Goal: Task Accomplishment & Management: Complete application form

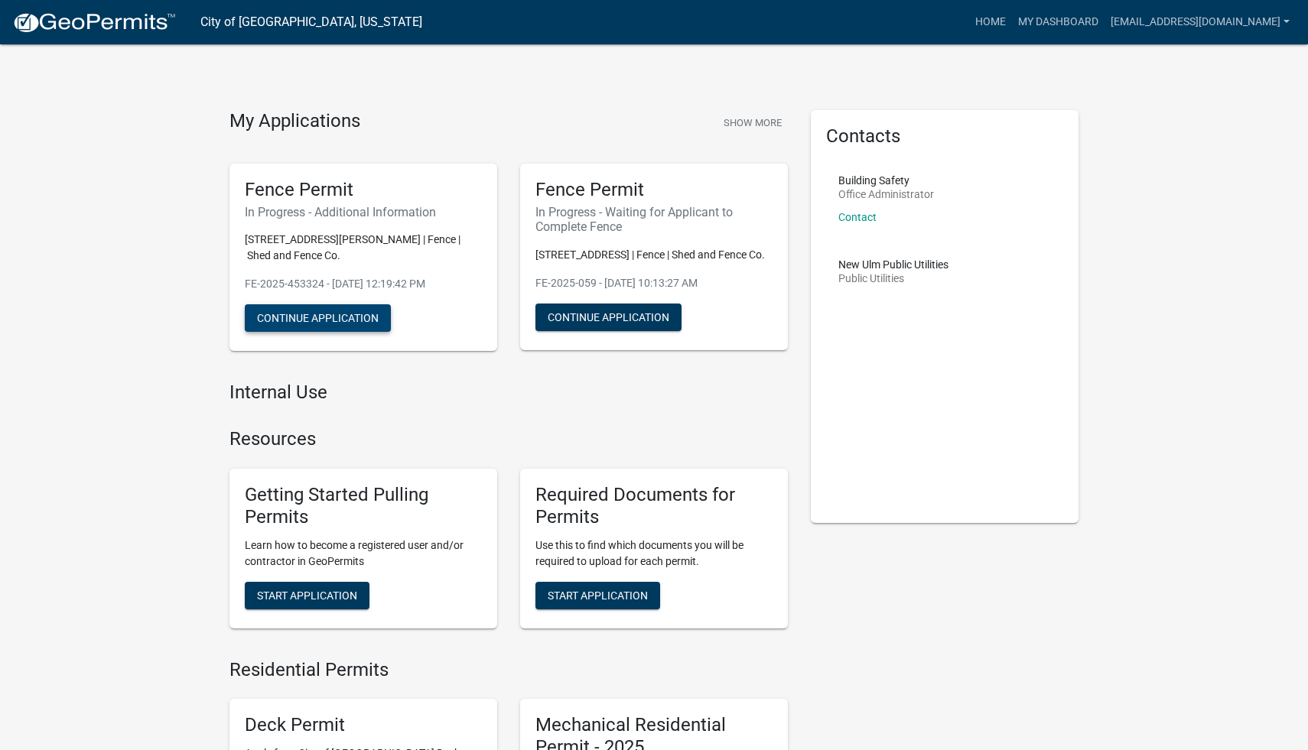
click at [309, 304] on button "Continue Application" at bounding box center [318, 318] width 146 height 28
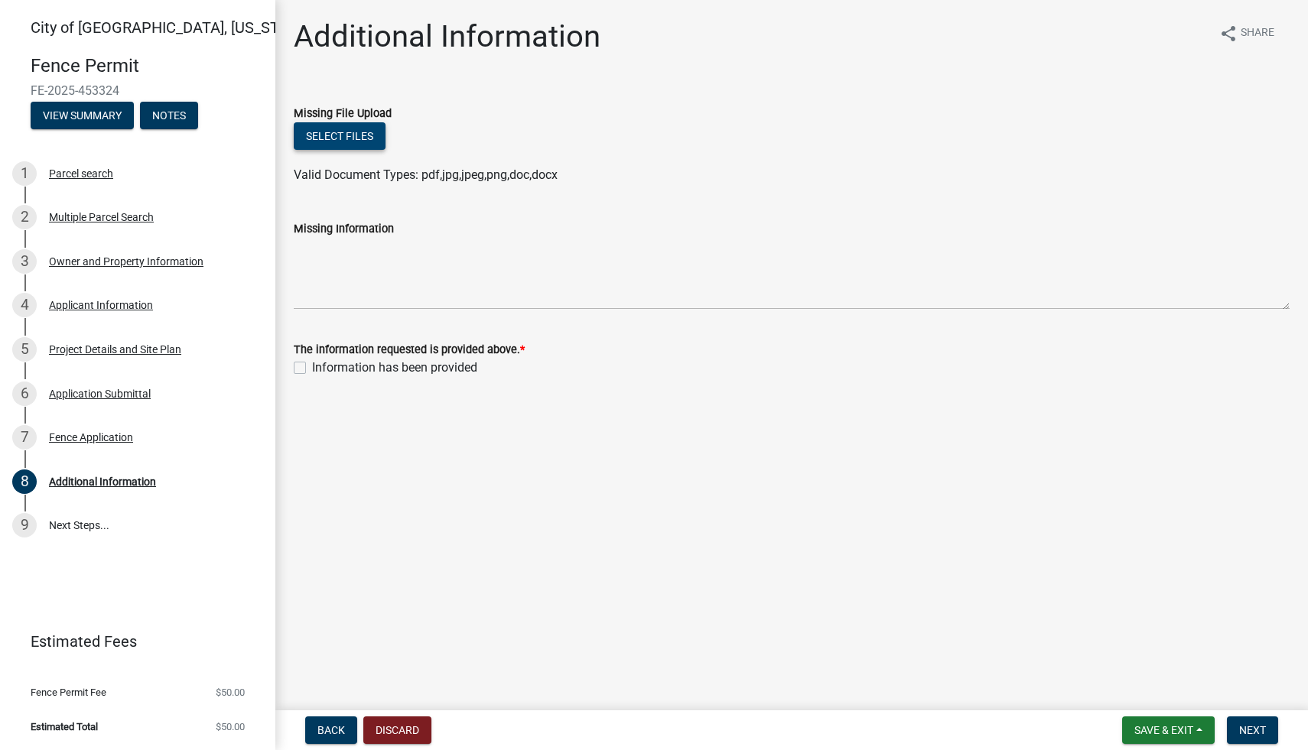
click at [320, 141] on button "Select files" at bounding box center [340, 136] width 92 height 28
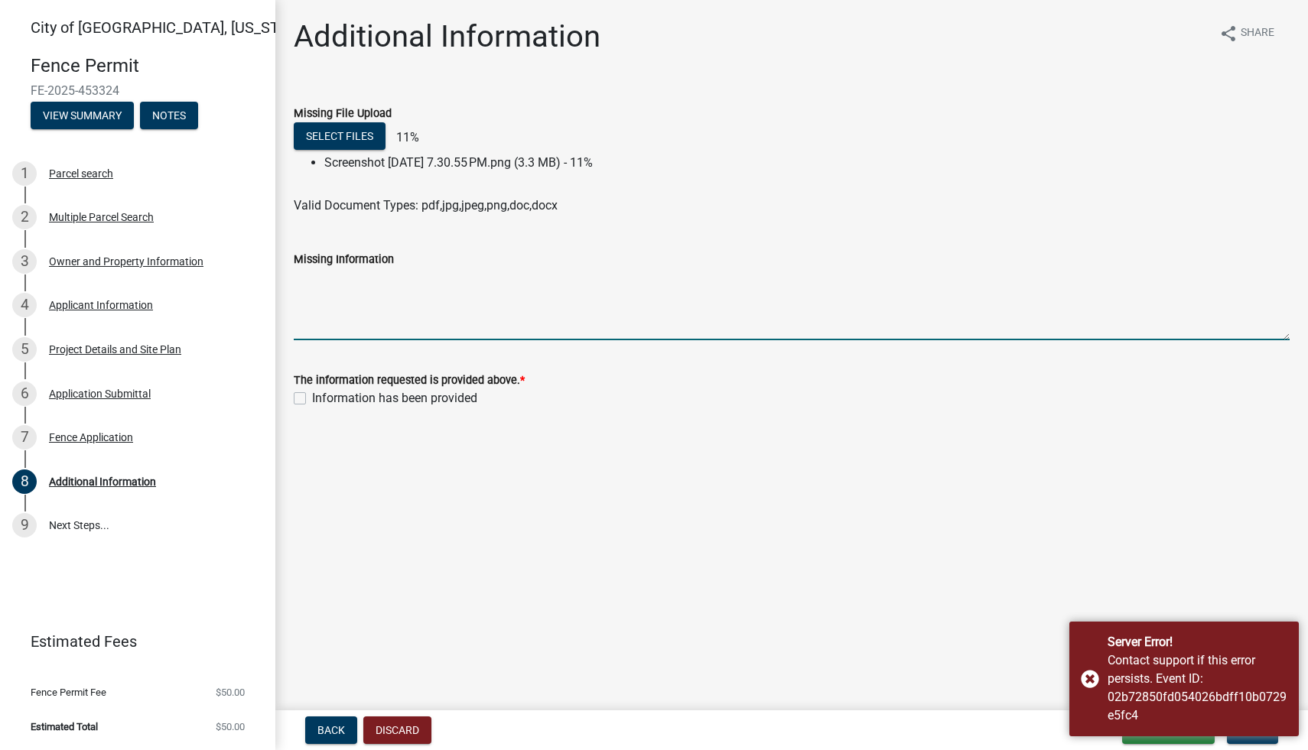
click at [479, 330] on textarea "Missing Information" at bounding box center [792, 304] width 996 height 72
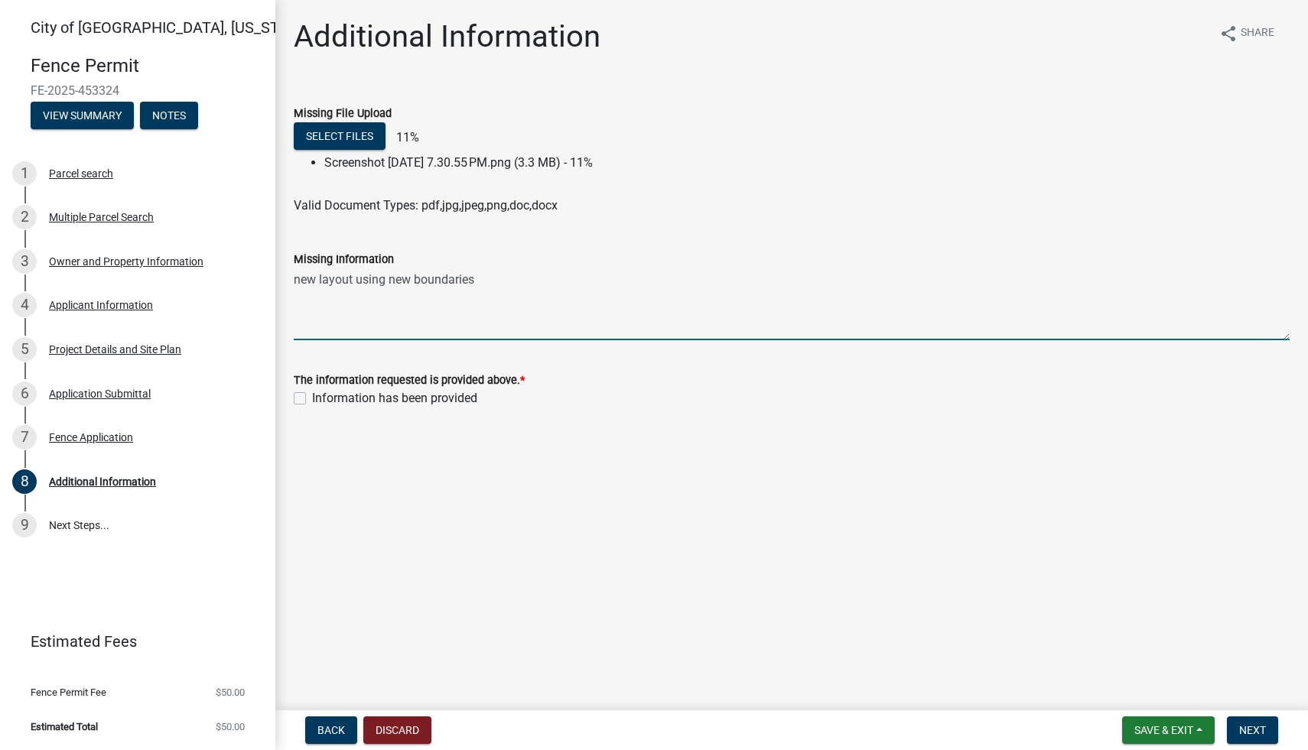
click at [401, 280] on textarea "new layout using new boundaries" at bounding box center [792, 304] width 996 height 72
click at [485, 277] on textarea "new layout using boundaries" at bounding box center [792, 304] width 996 height 72
type textarea "new layout using boundaries set from the city"
click at [312, 398] on label "Information has been provided" at bounding box center [394, 398] width 165 height 18
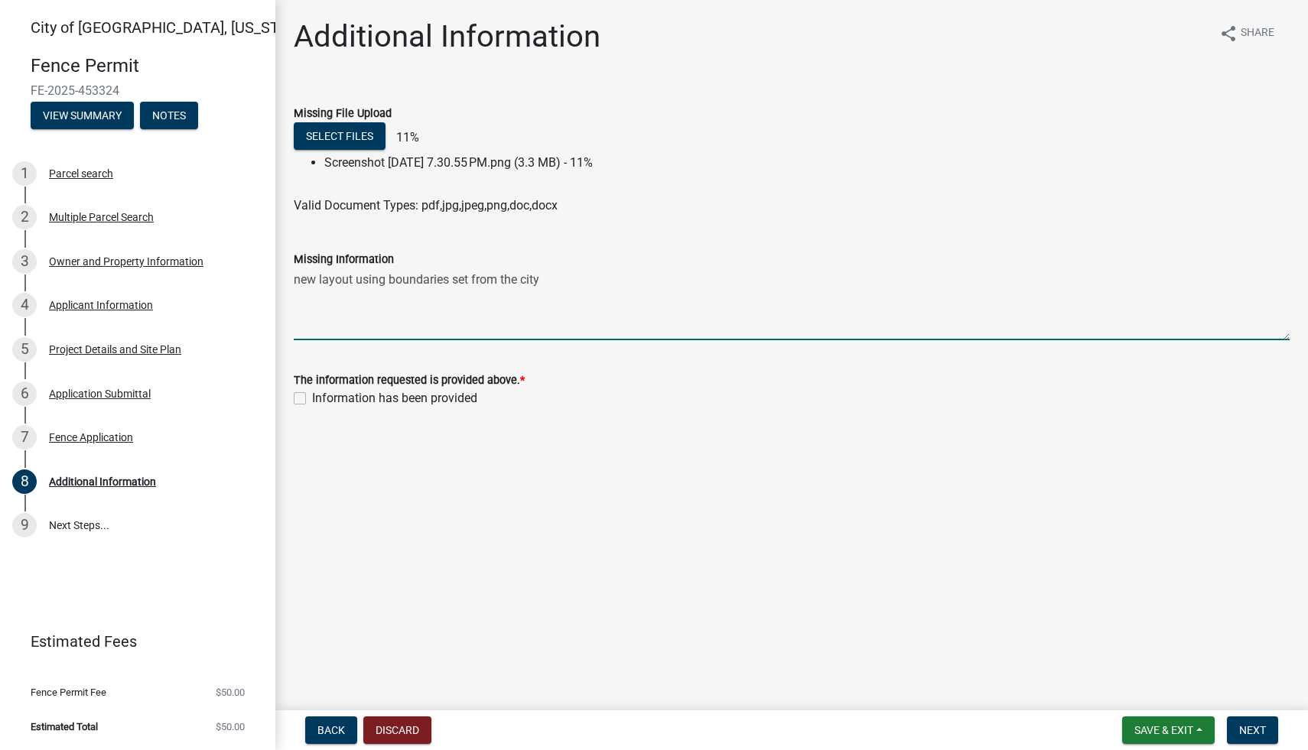
click at [312, 398] on input "Information has been provided" at bounding box center [317, 394] width 10 height 10
checkbox input "true"
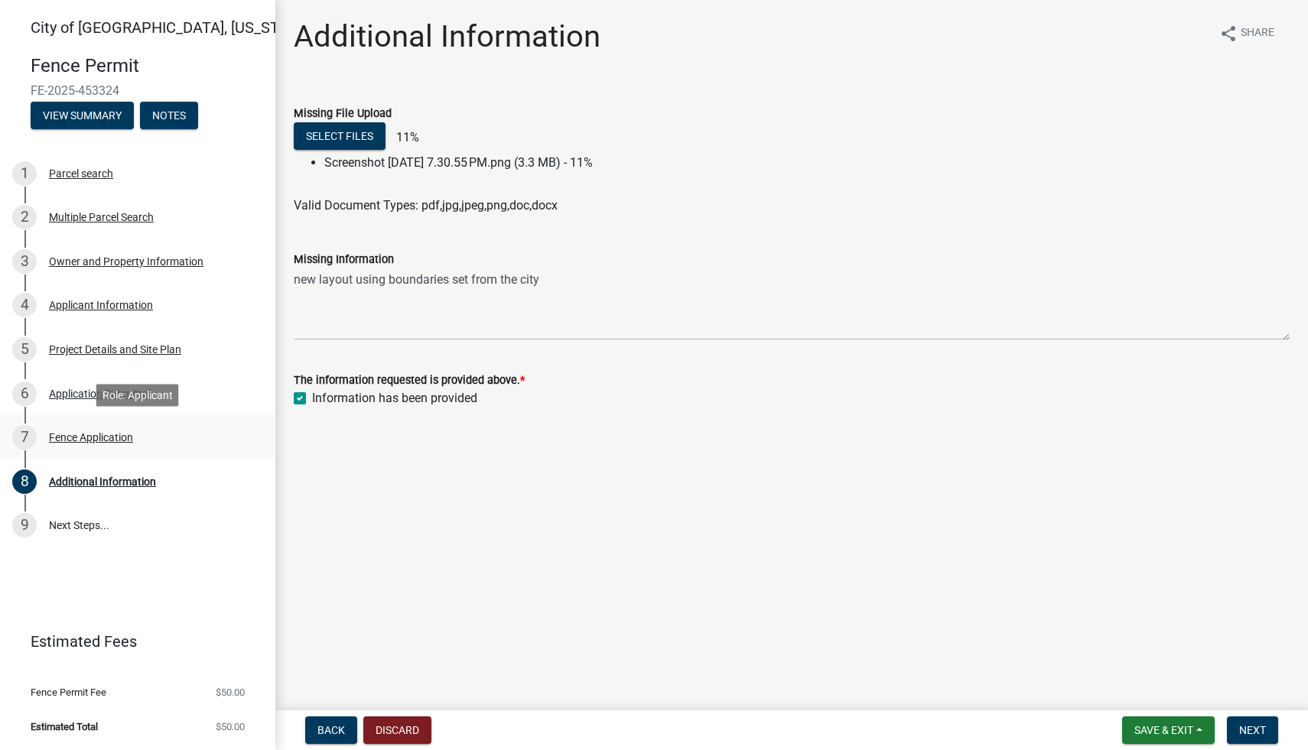
click at [86, 445] on div "7 Fence Application" at bounding box center [131, 437] width 239 height 24
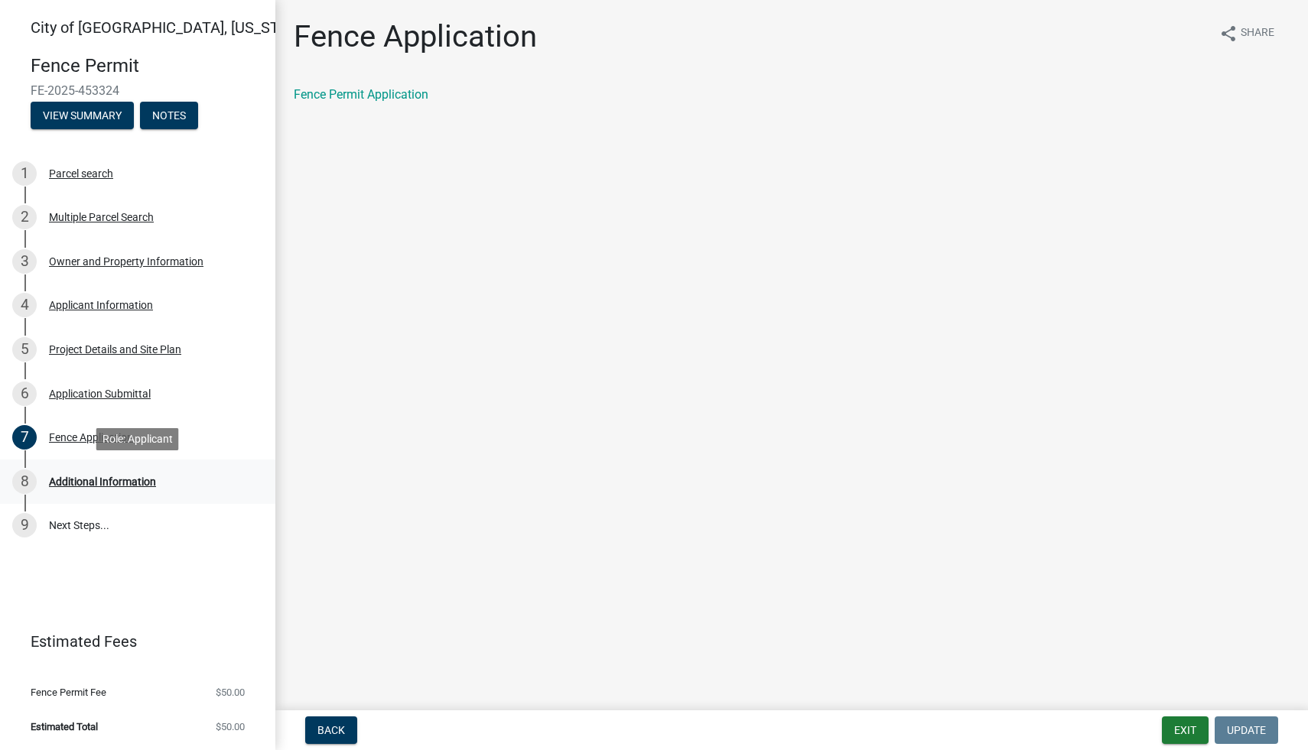
click at [80, 482] on div "Additional Information" at bounding box center [102, 481] width 107 height 11
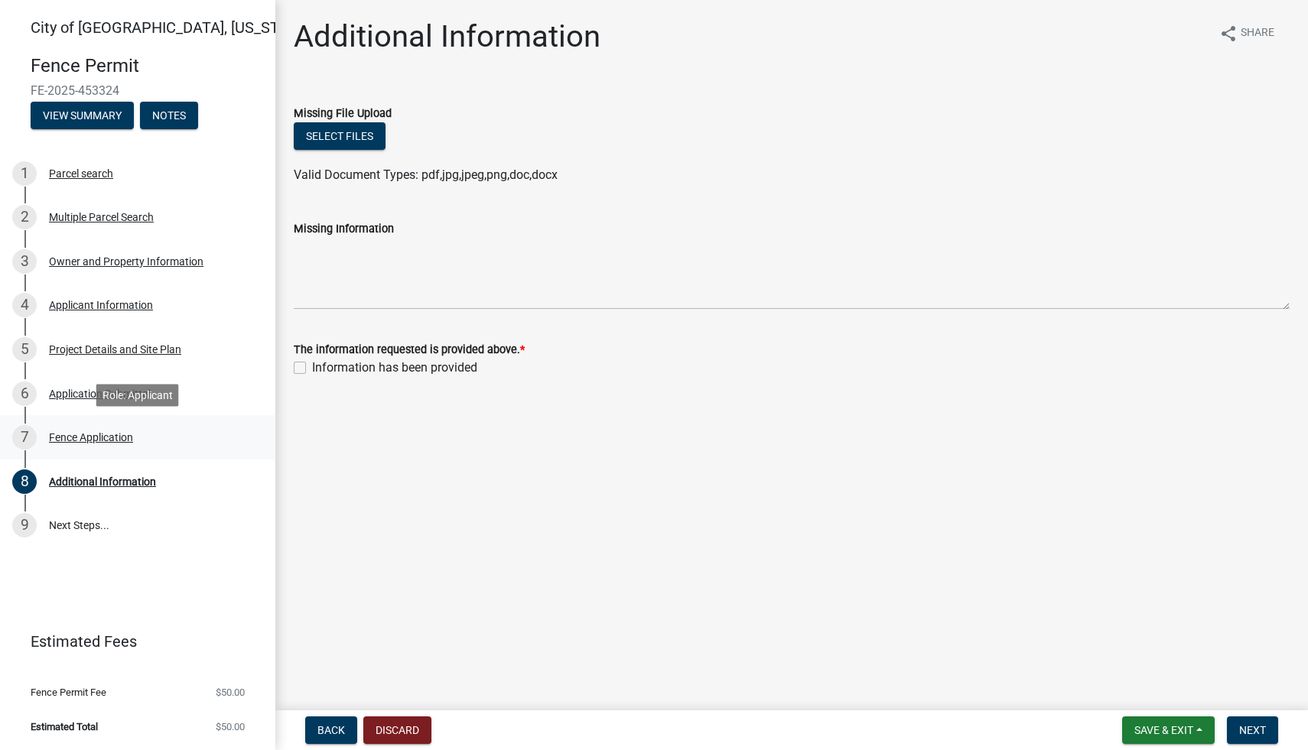
click at [63, 440] on div "Fence Application" at bounding box center [91, 437] width 84 height 11
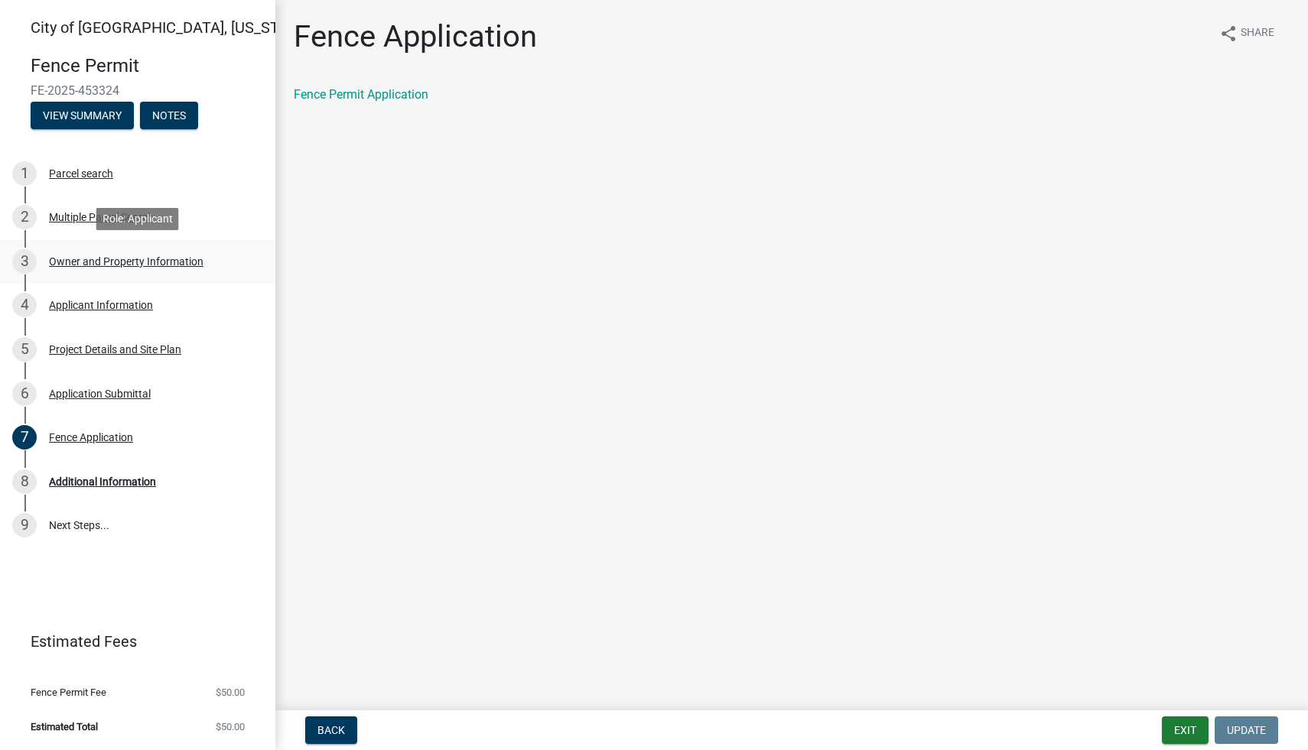
click at [90, 256] on div "Owner and Property Information" at bounding box center [126, 261] width 154 height 11
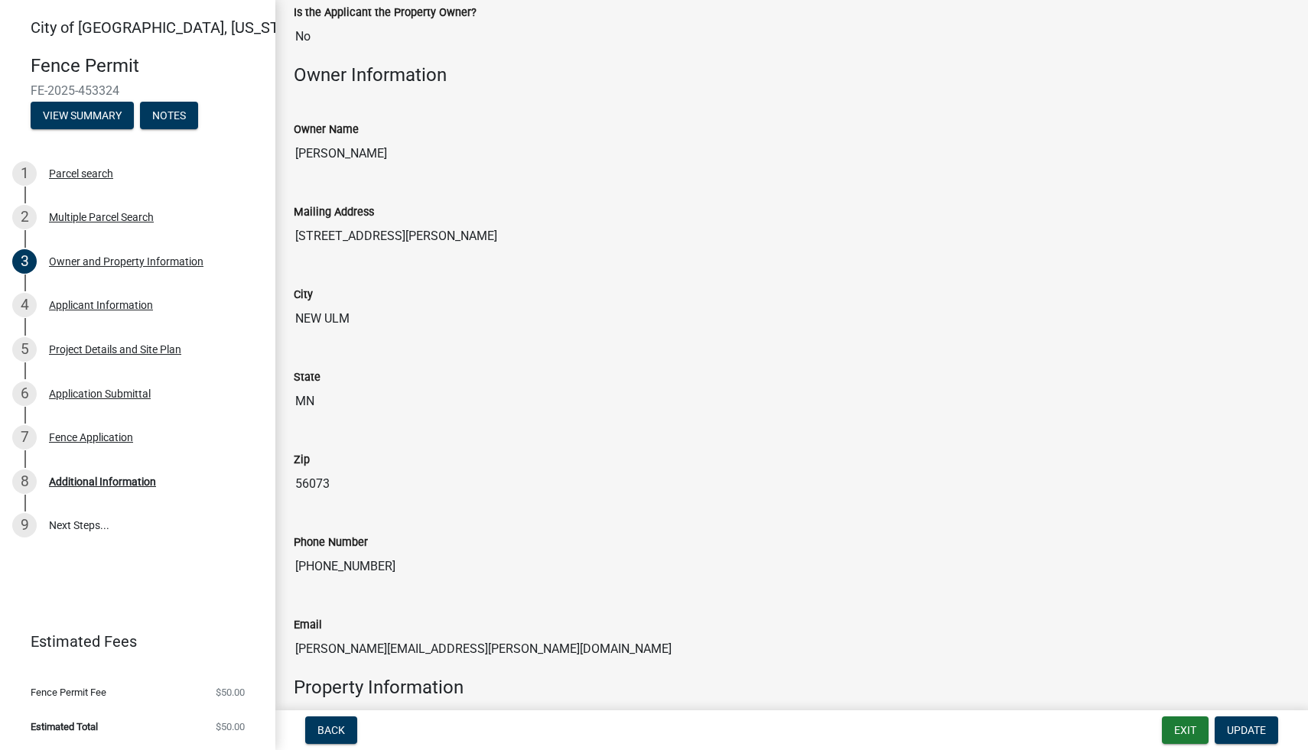
scroll to position [106, 0]
click at [70, 391] on div "Application Submittal" at bounding box center [100, 393] width 102 height 11
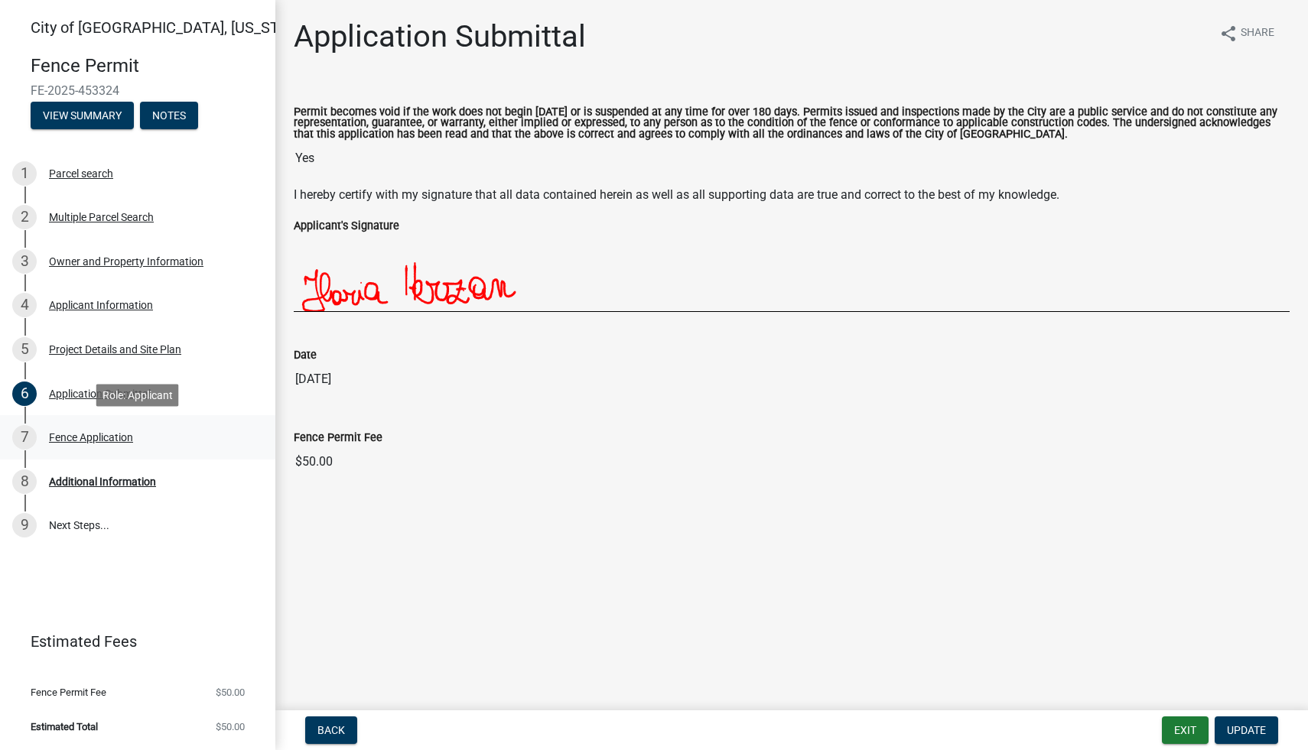
click at [76, 434] on div "Fence Application" at bounding box center [91, 437] width 84 height 11
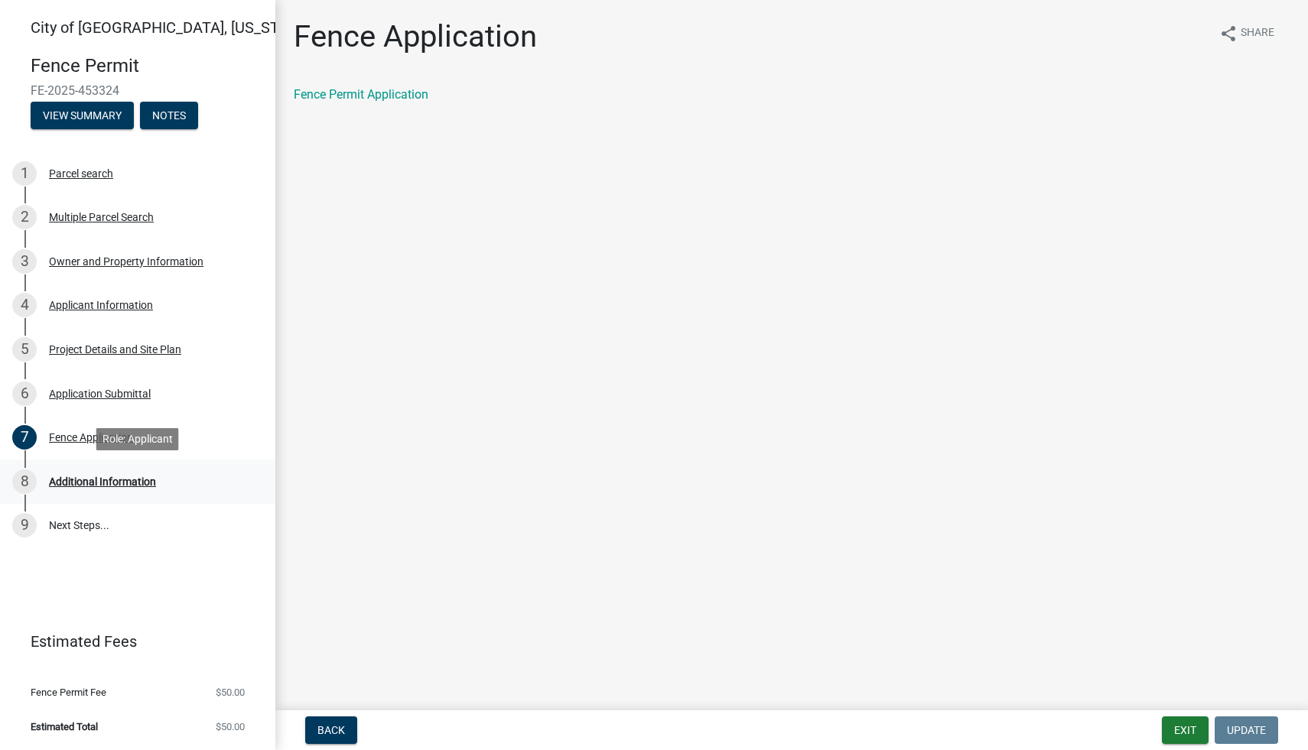
click at [99, 477] on div "Additional Information" at bounding box center [102, 481] width 107 height 11
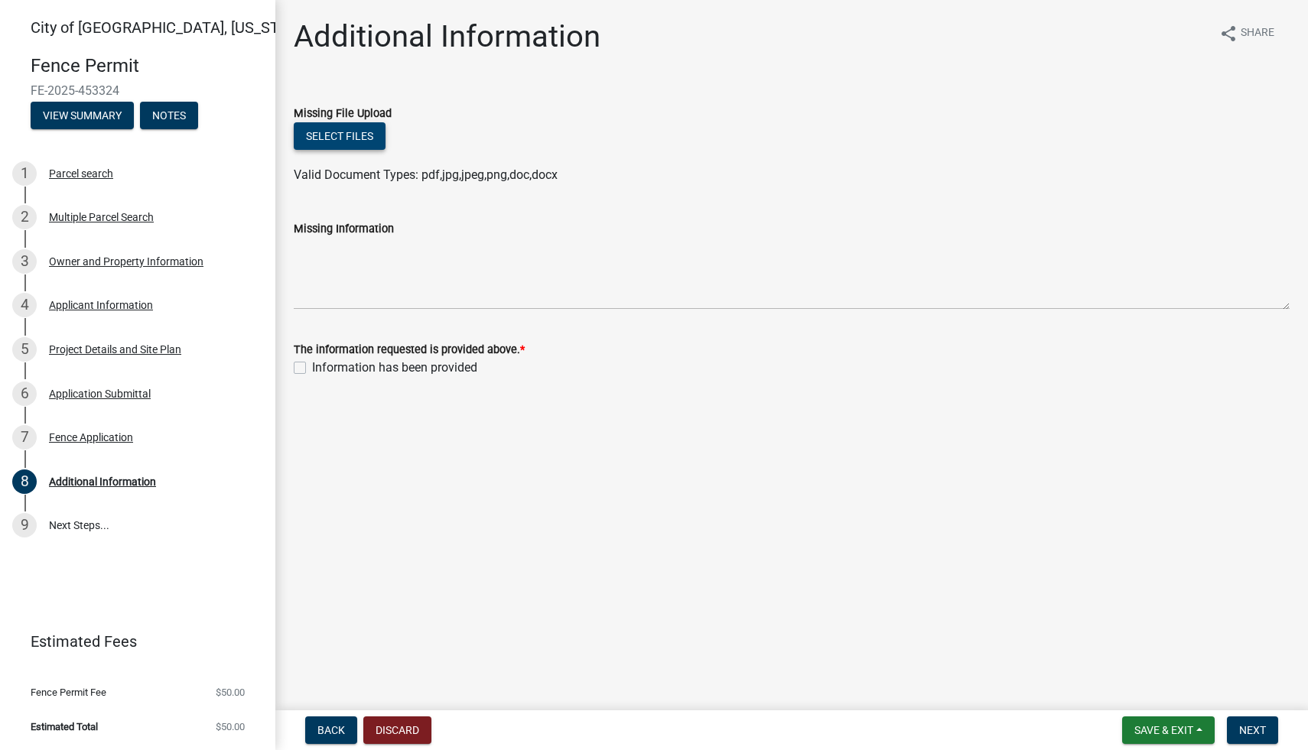
click at [330, 139] on button "Select files" at bounding box center [340, 136] width 92 height 28
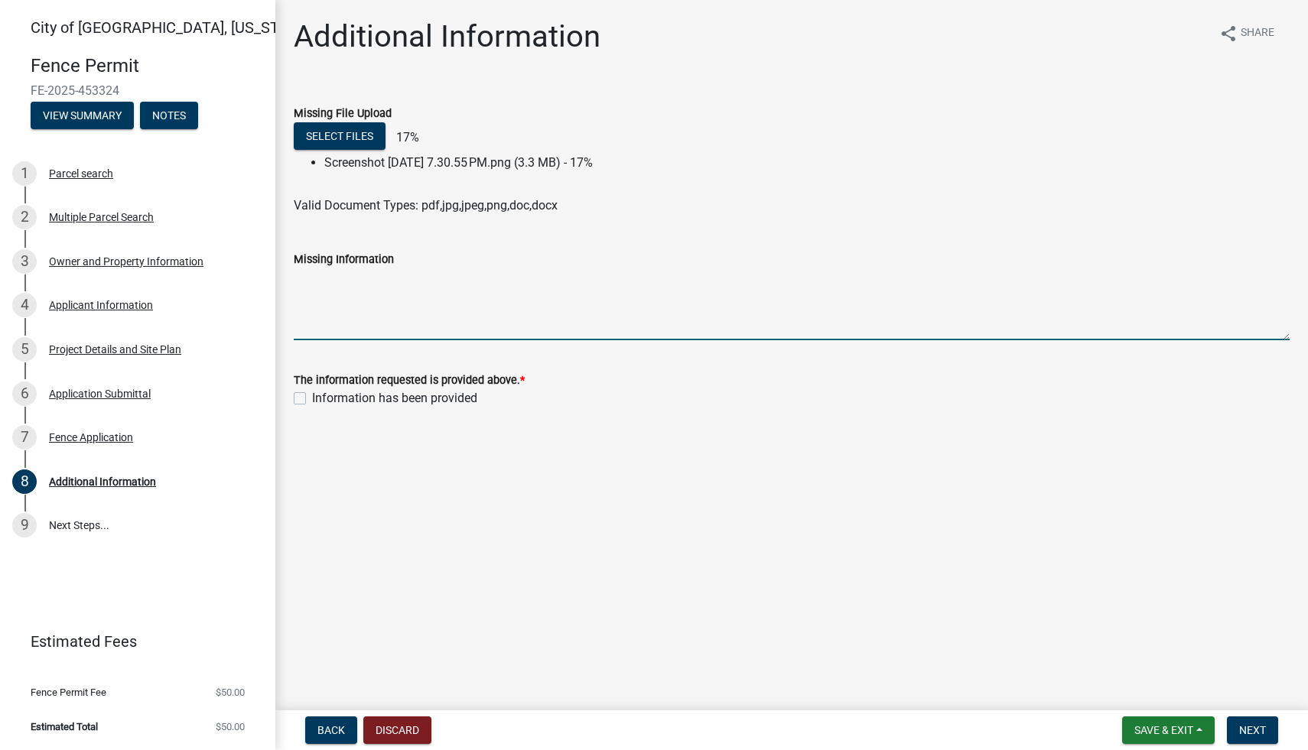
click at [554, 330] on textarea "Missing Information" at bounding box center [792, 304] width 996 height 72
click at [534, 282] on textarea "new layout maasured using boundaries setn by the city." at bounding box center [792, 304] width 996 height 72
click at [374, 283] on textarea "new layout maasured using boundaries set by the city." at bounding box center [792, 304] width 996 height 72
type textarea "new layout measured using boundaries set by the city."
click at [306, 398] on div "Information has been provided" at bounding box center [792, 398] width 996 height 18
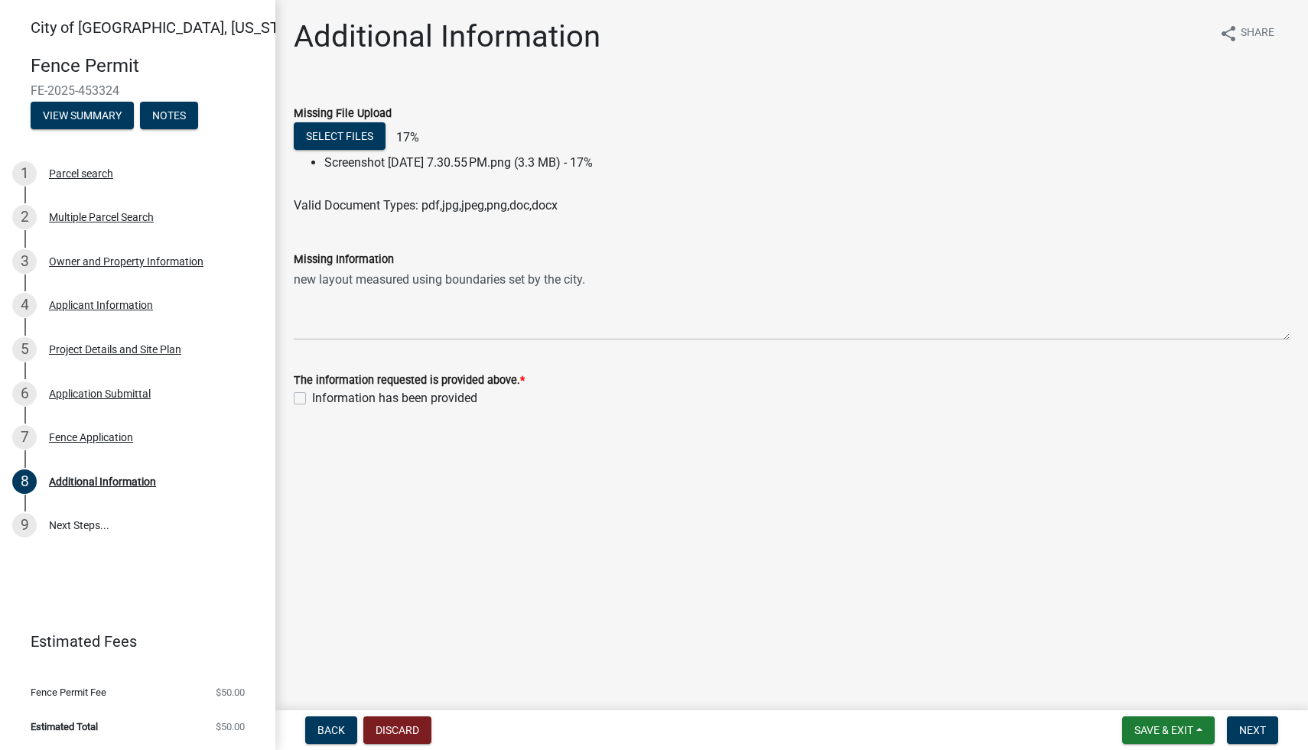
click at [312, 398] on label "Information has been provided" at bounding box center [394, 398] width 165 height 18
click at [312, 398] on input "Information has been provided" at bounding box center [317, 394] width 10 height 10
checkbox input "true"
click at [1251, 732] on span "Next" at bounding box center [1252, 730] width 27 height 12
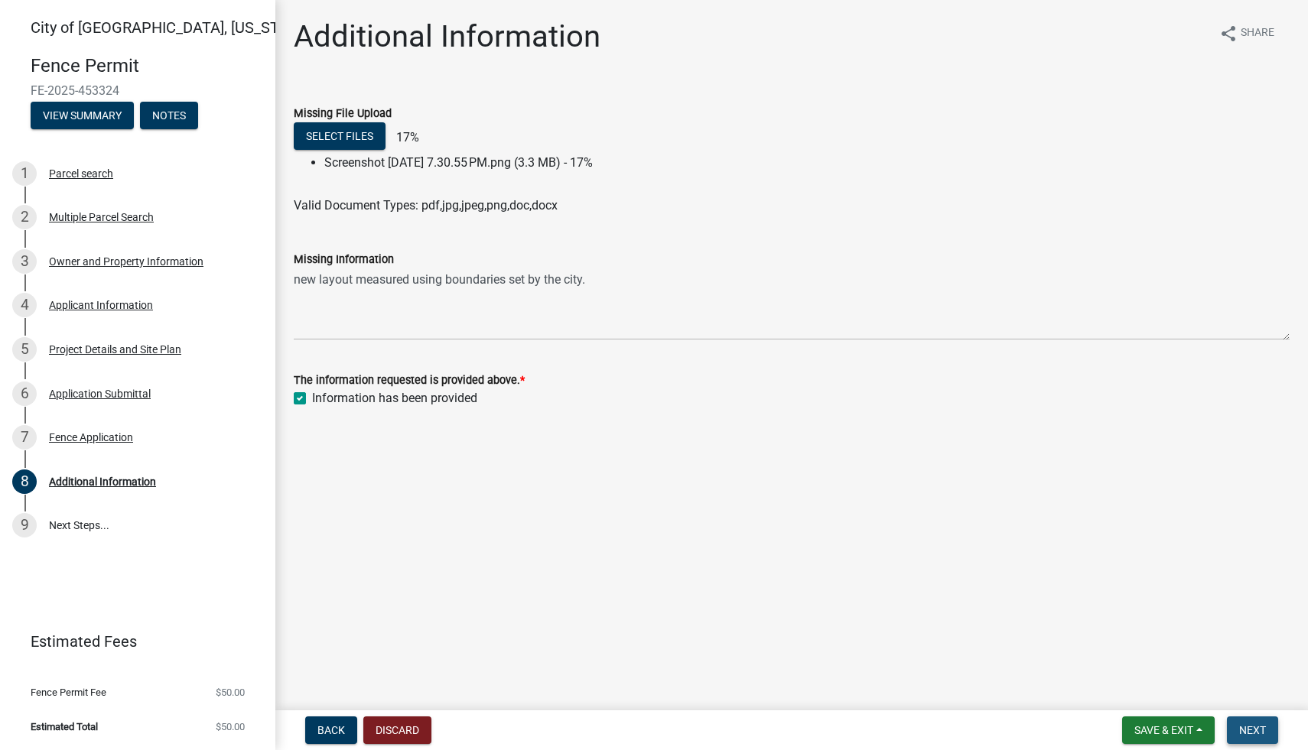
click at [1251, 732] on span "Next" at bounding box center [1252, 730] width 27 height 12
click at [1243, 726] on span "Next" at bounding box center [1252, 730] width 27 height 12
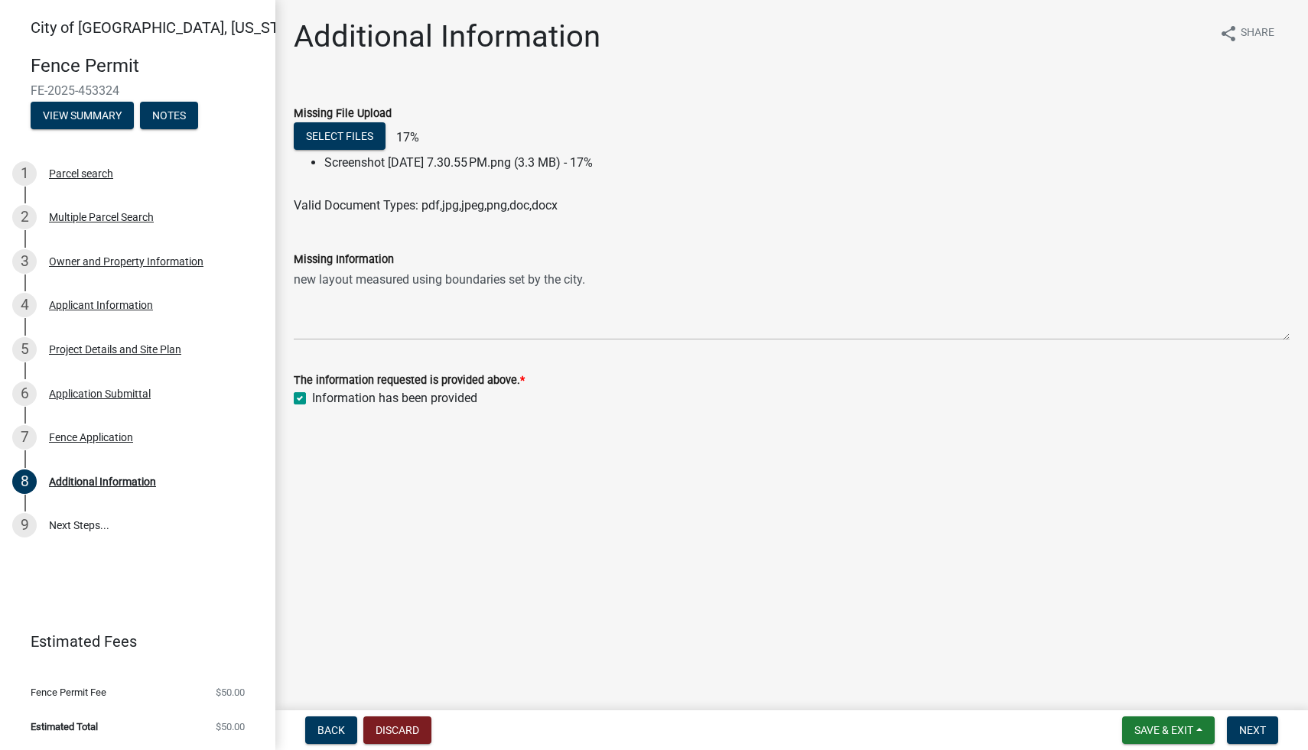
click at [387, 174] on wm-upload "Select files 17% Screenshot [DATE] 7.30.55 PM.png (3.3 MB) - 17% Valid Document…" at bounding box center [792, 168] width 996 height 93
click at [424, 164] on li "Screenshot [DATE] 7.30.55 PM.png (3.3 MB) - 17%" at bounding box center [806, 163] width 965 height 18
click at [353, 135] on button "Select files" at bounding box center [340, 136] width 92 height 28
click at [424, 163] on li "Screenshot [DATE] 7.30.55 PM.png (3.3 MB) - 17%" at bounding box center [806, 163] width 965 height 18
click at [1150, 725] on span "Save & Exit" at bounding box center [1163, 730] width 59 height 12
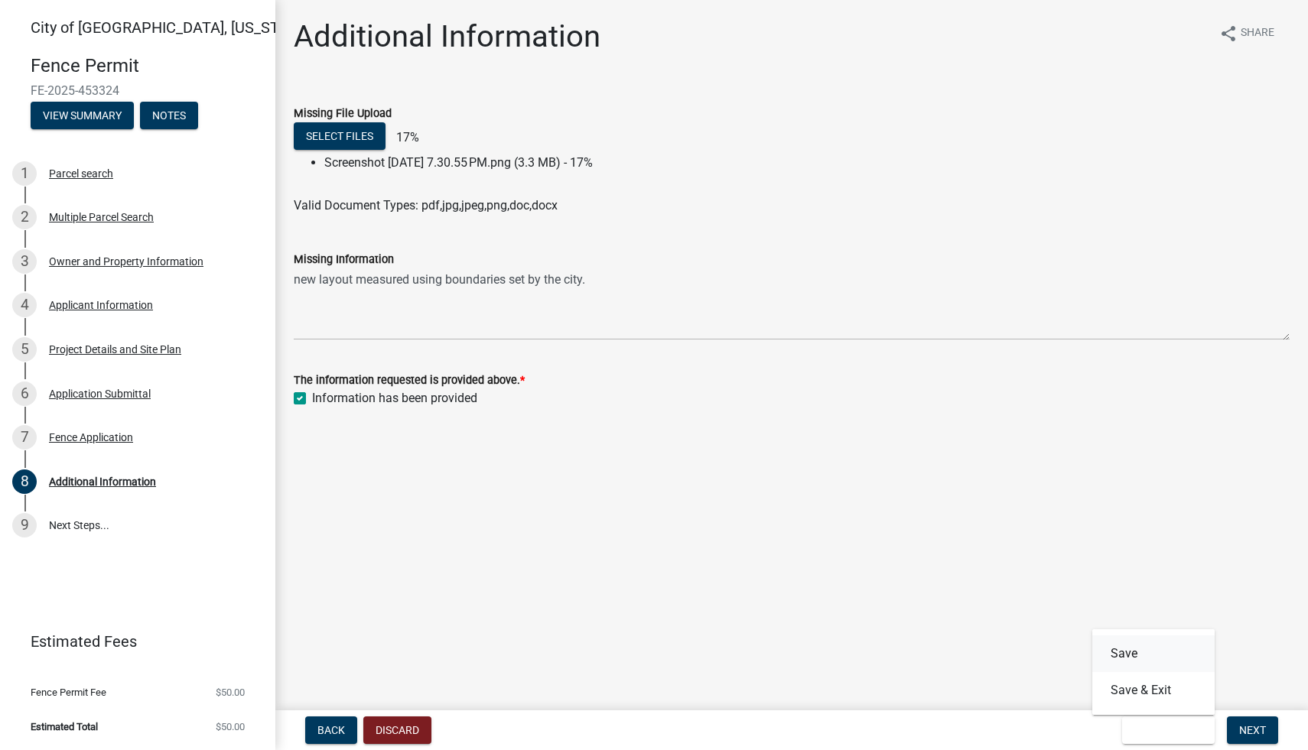
click at [1120, 654] on button "Save" at bounding box center [1153, 653] width 122 height 37
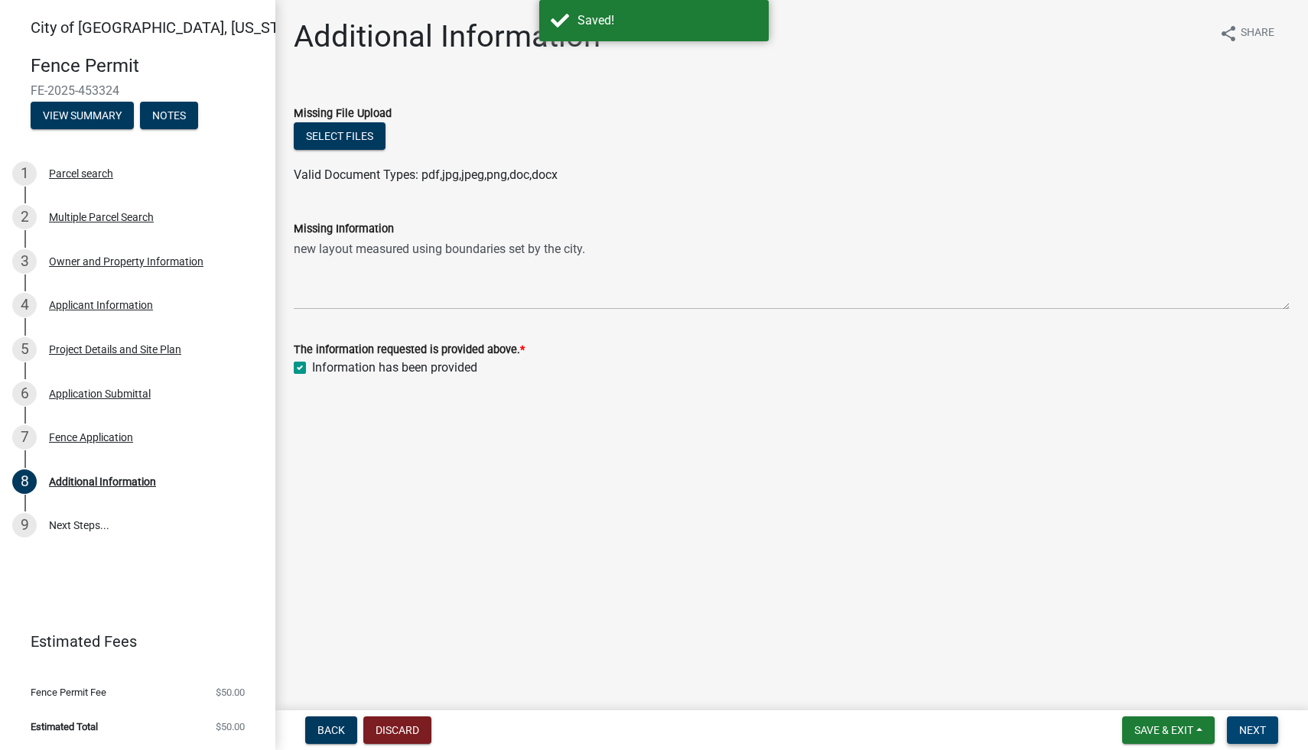
click at [1246, 733] on span "Next" at bounding box center [1252, 730] width 27 height 12
